Goal: Browse casually: Explore the website without a specific task or goal

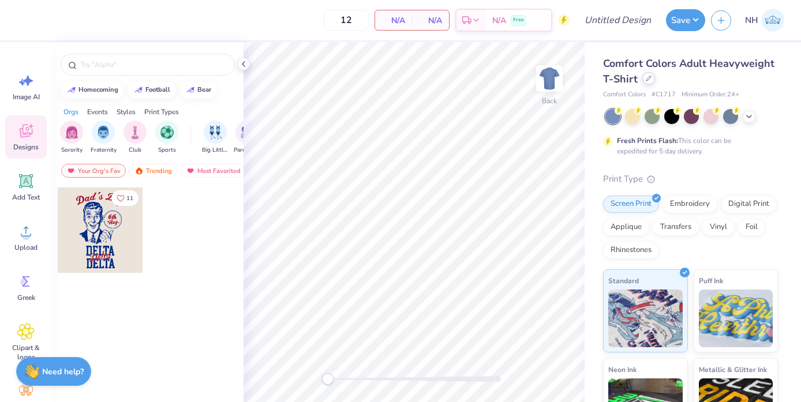
click at [646, 79] on icon at bounding box center [648, 79] width 6 height 6
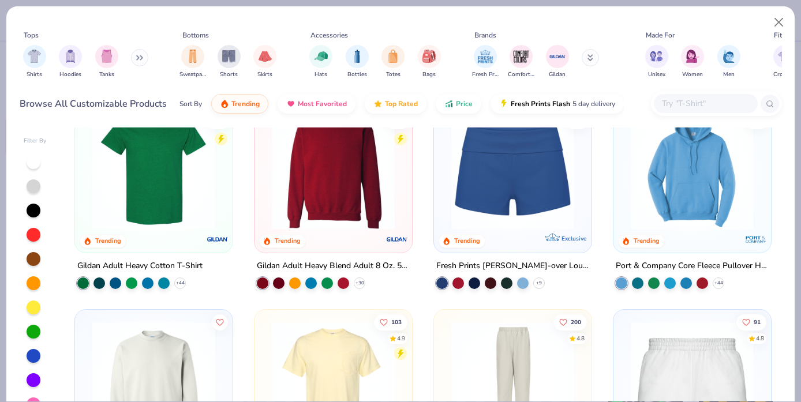
scroll to position [407, 0]
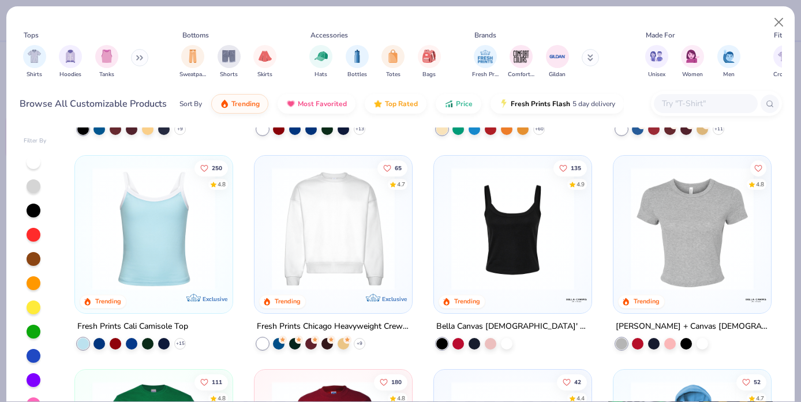
click at [517, 214] on img at bounding box center [512, 228] width 134 height 123
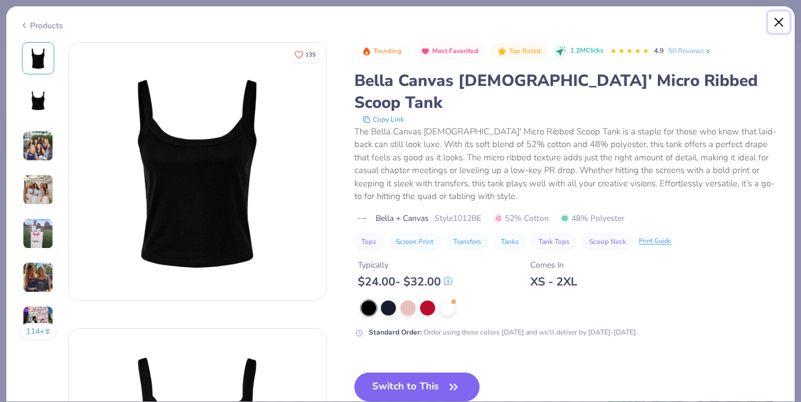
click at [773, 22] on button "Close" at bounding box center [779, 23] width 22 height 22
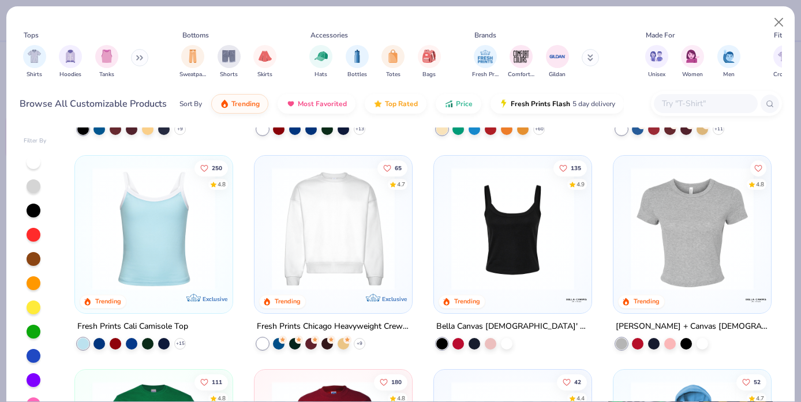
click at [153, 245] on img at bounding box center [154, 228] width 134 height 123
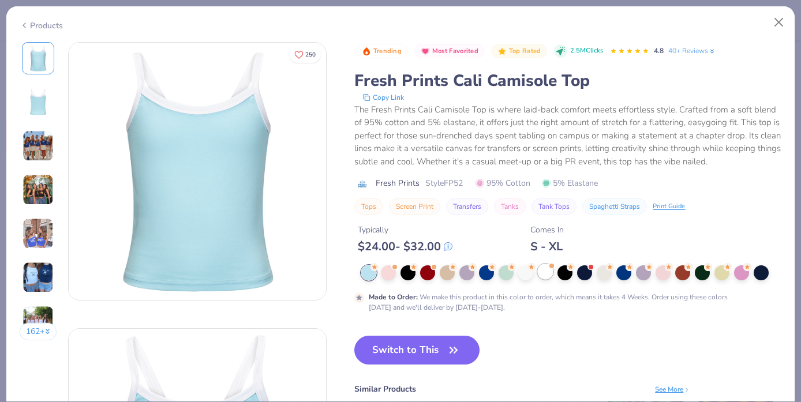
click at [549, 271] on div at bounding box center [545, 271] width 15 height 15
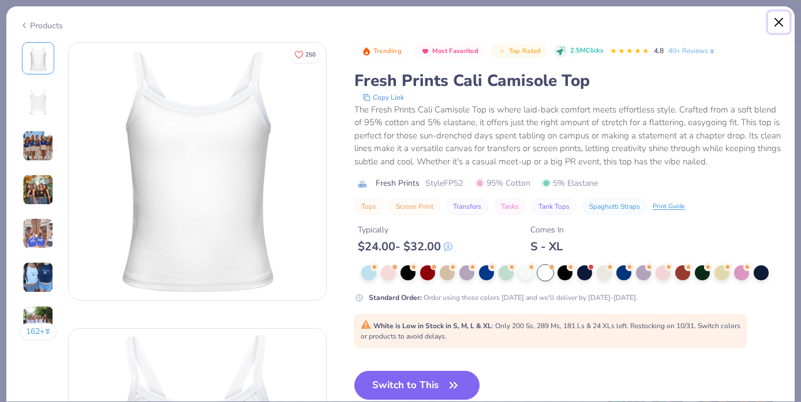
click at [781, 17] on button "Close" at bounding box center [779, 23] width 22 height 22
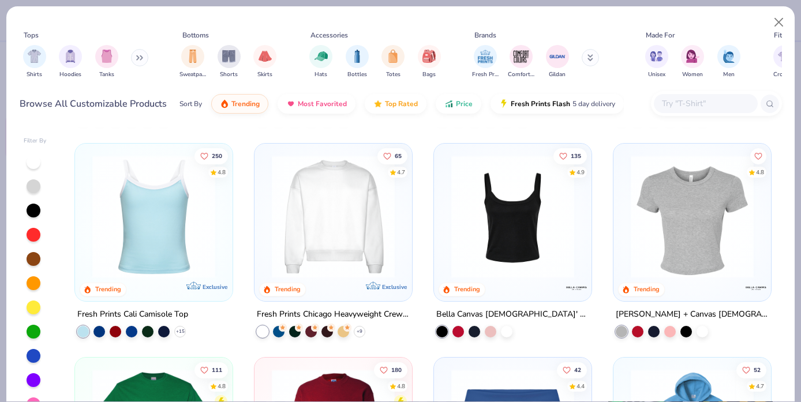
scroll to position [420, 0]
click at [507, 239] on img at bounding box center [512, 215] width 134 height 123
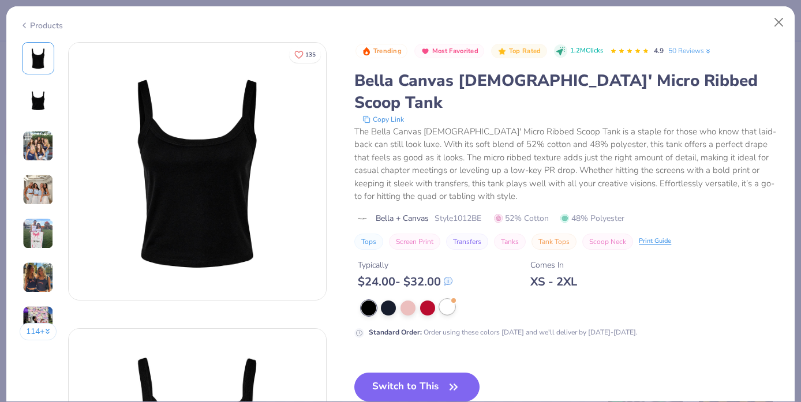
click at [445, 299] on div at bounding box center [447, 306] width 15 height 15
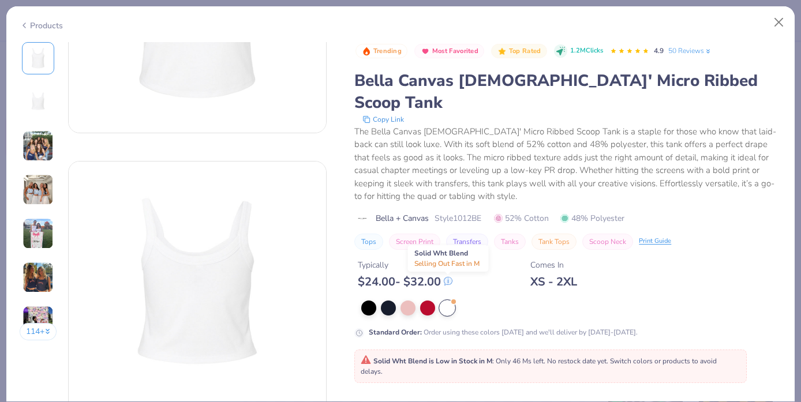
scroll to position [171, 0]
click at [423, 299] on div at bounding box center [427, 306] width 15 height 15
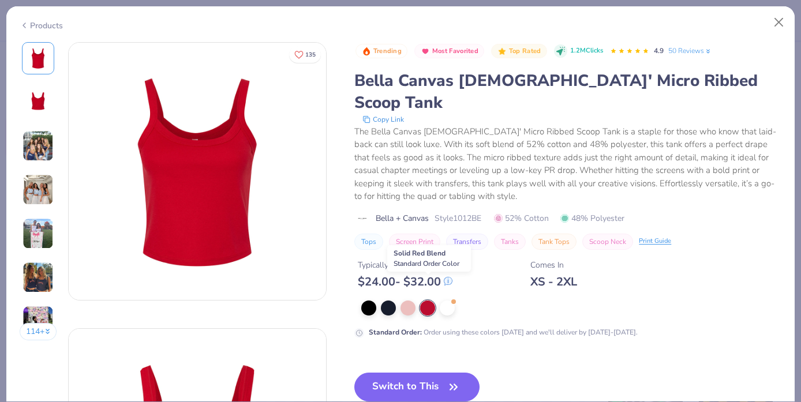
scroll to position [1, 0]
click at [405, 299] on div at bounding box center [407, 306] width 15 height 15
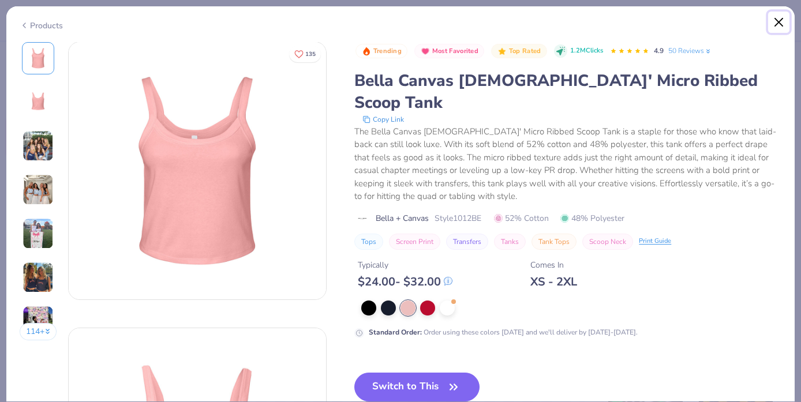
click at [781, 20] on button "Close" at bounding box center [779, 23] width 22 height 22
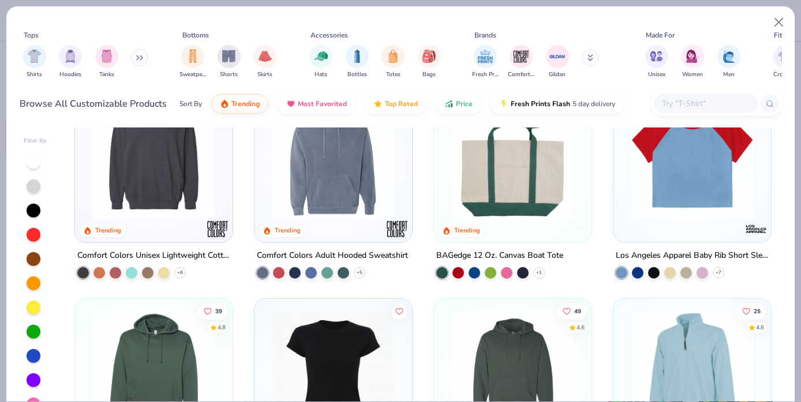
scroll to position [3075, 0]
